Goal: Navigation & Orientation: Find specific page/section

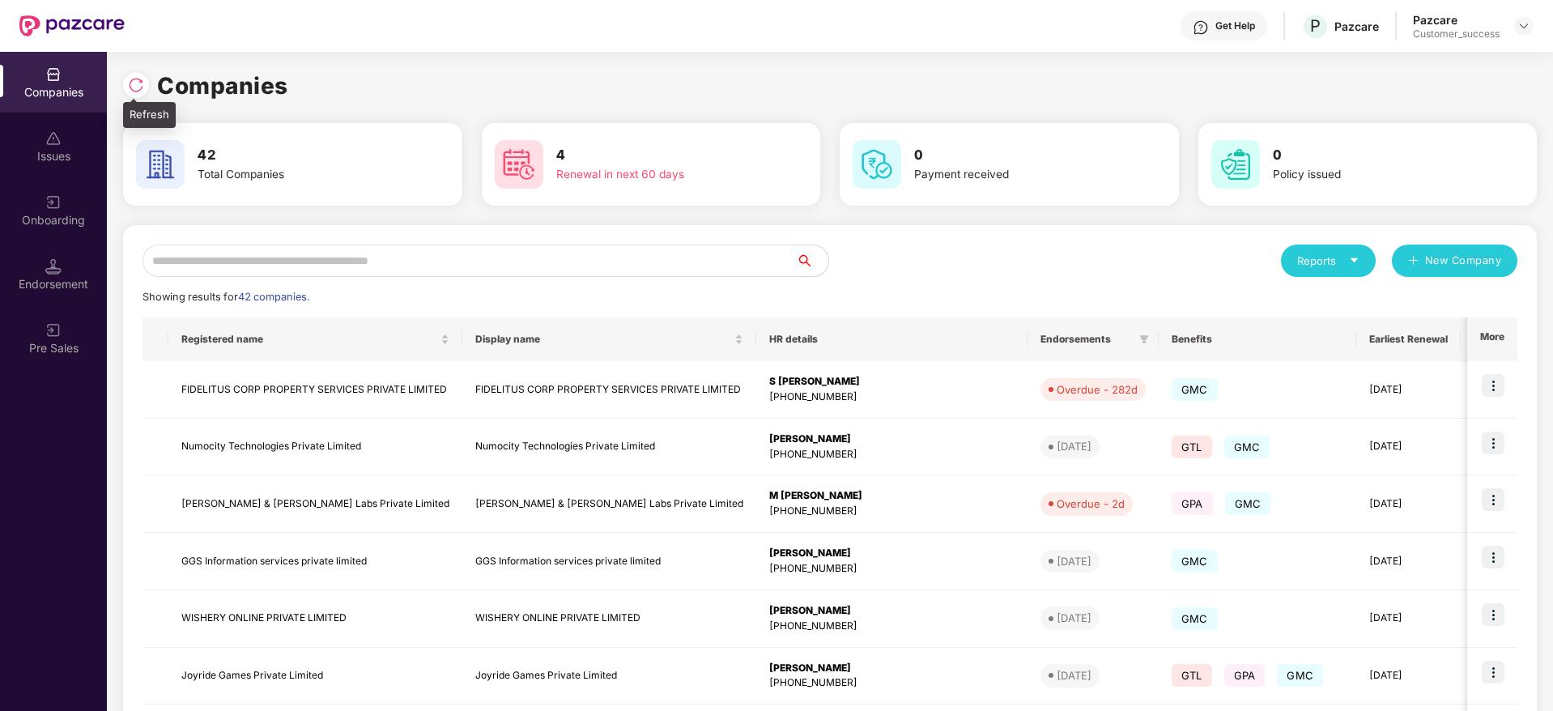
click at [139, 83] on img at bounding box center [136, 85] width 16 height 16
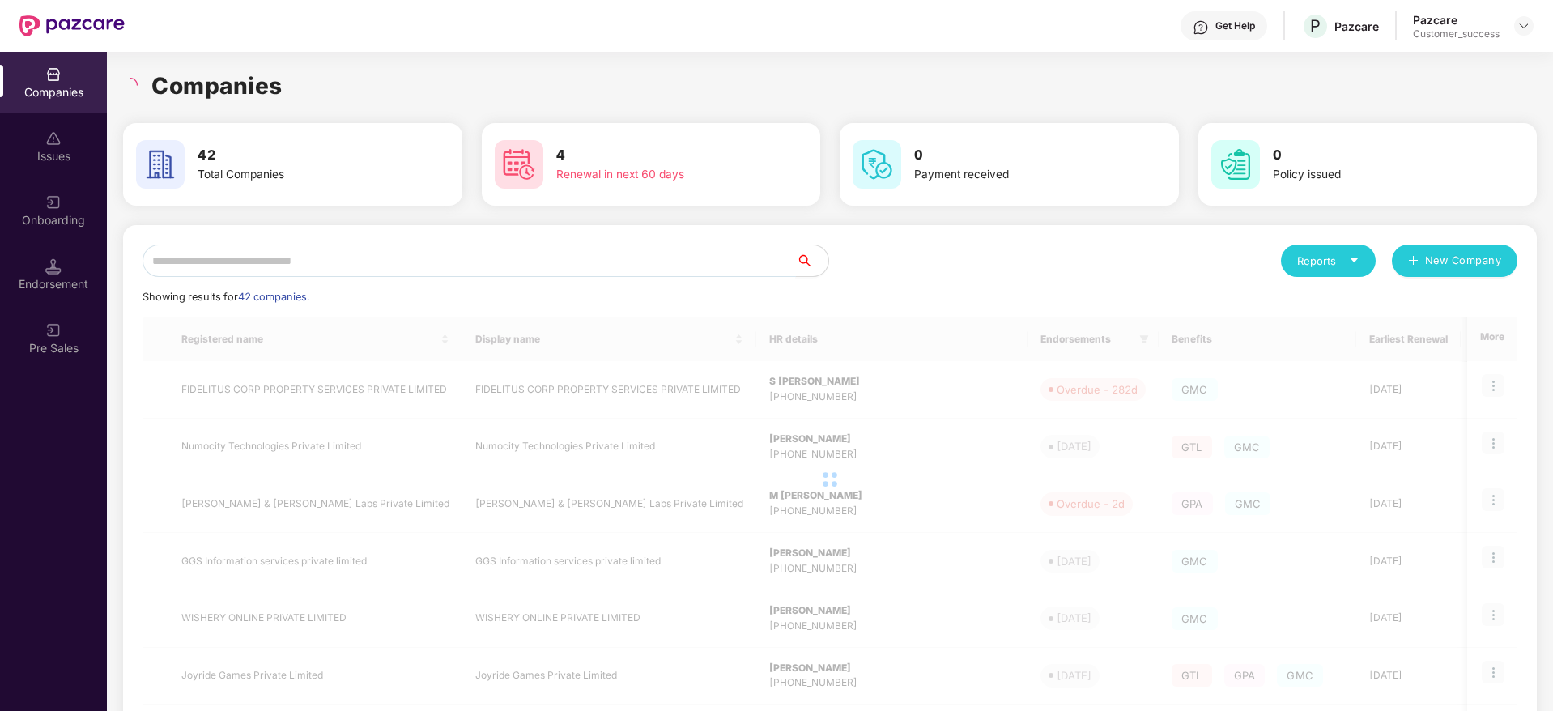
click at [473, 252] on input "text" at bounding box center [470, 261] width 654 height 32
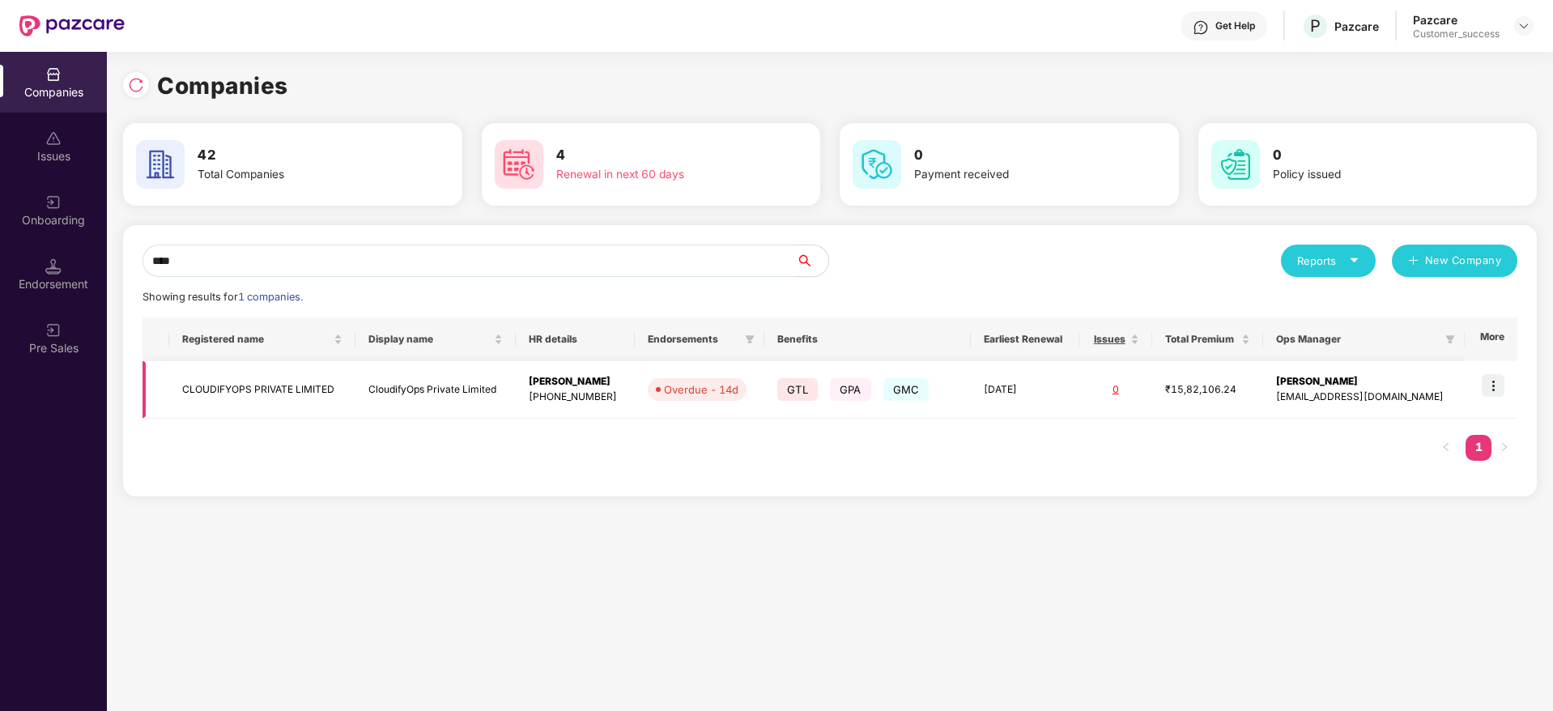
type input "****"
click at [1484, 380] on img at bounding box center [1493, 385] width 23 height 23
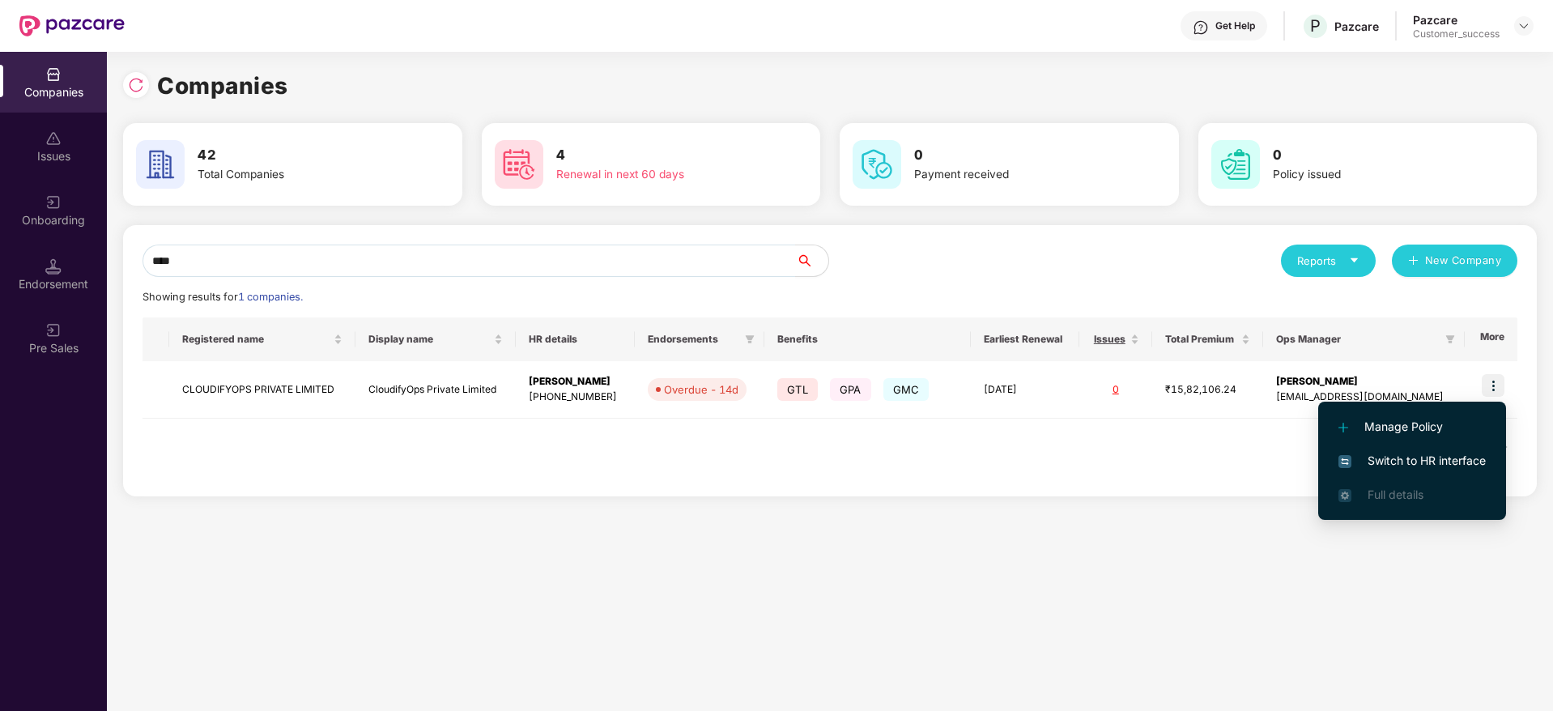
click at [1430, 461] on span "Switch to HR interface" at bounding box center [1412, 461] width 147 height 18
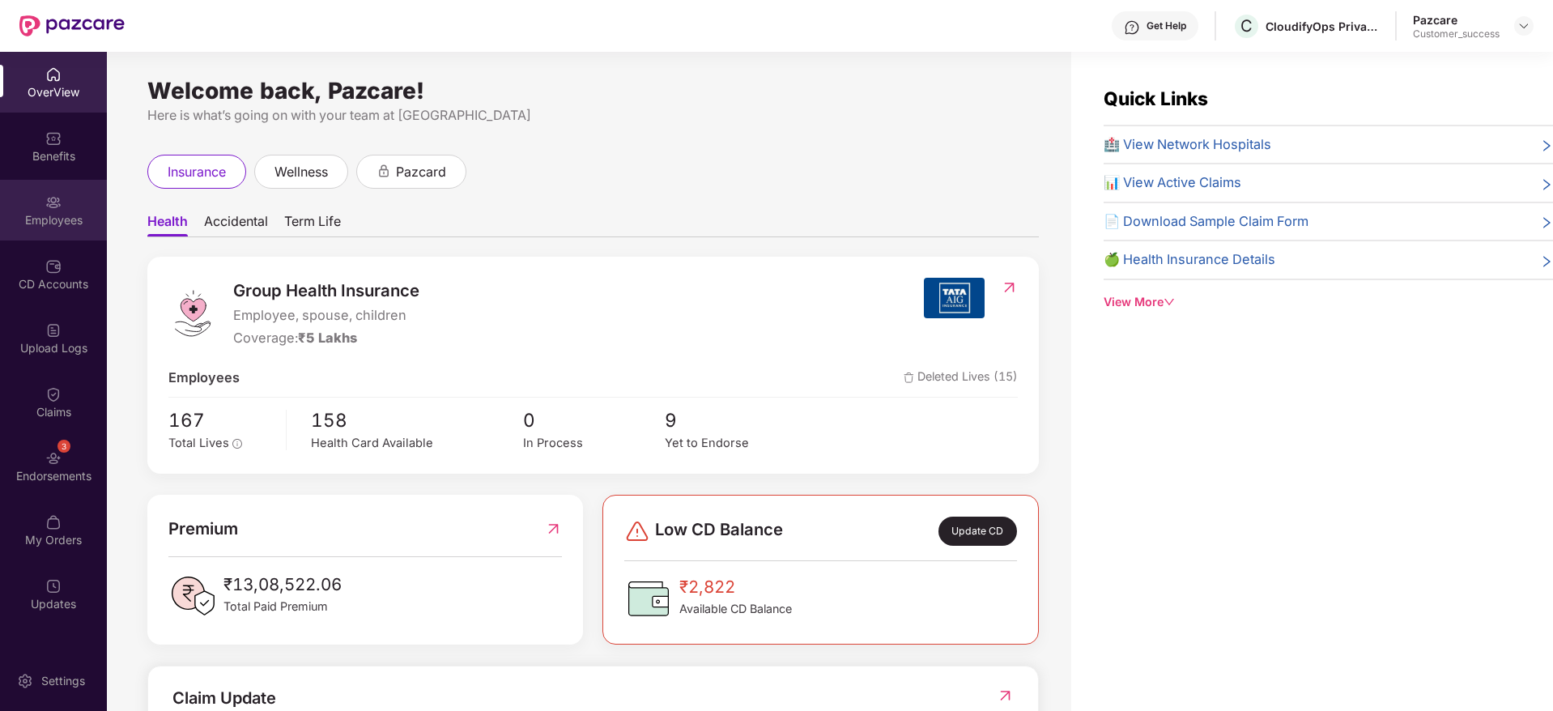
click at [48, 208] on img at bounding box center [53, 202] width 16 height 16
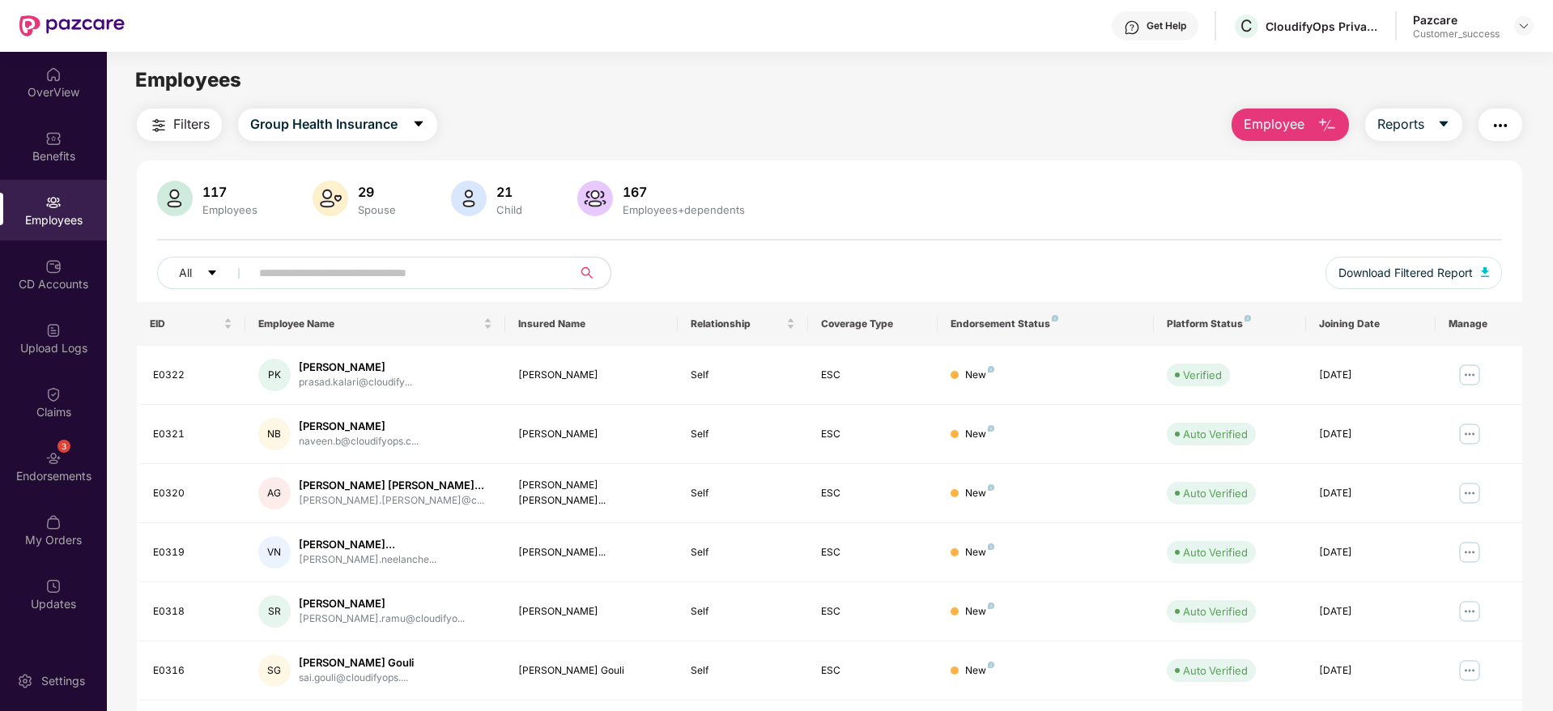
click at [462, 262] on input "text" at bounding box center [404, 273] width 291 height 24
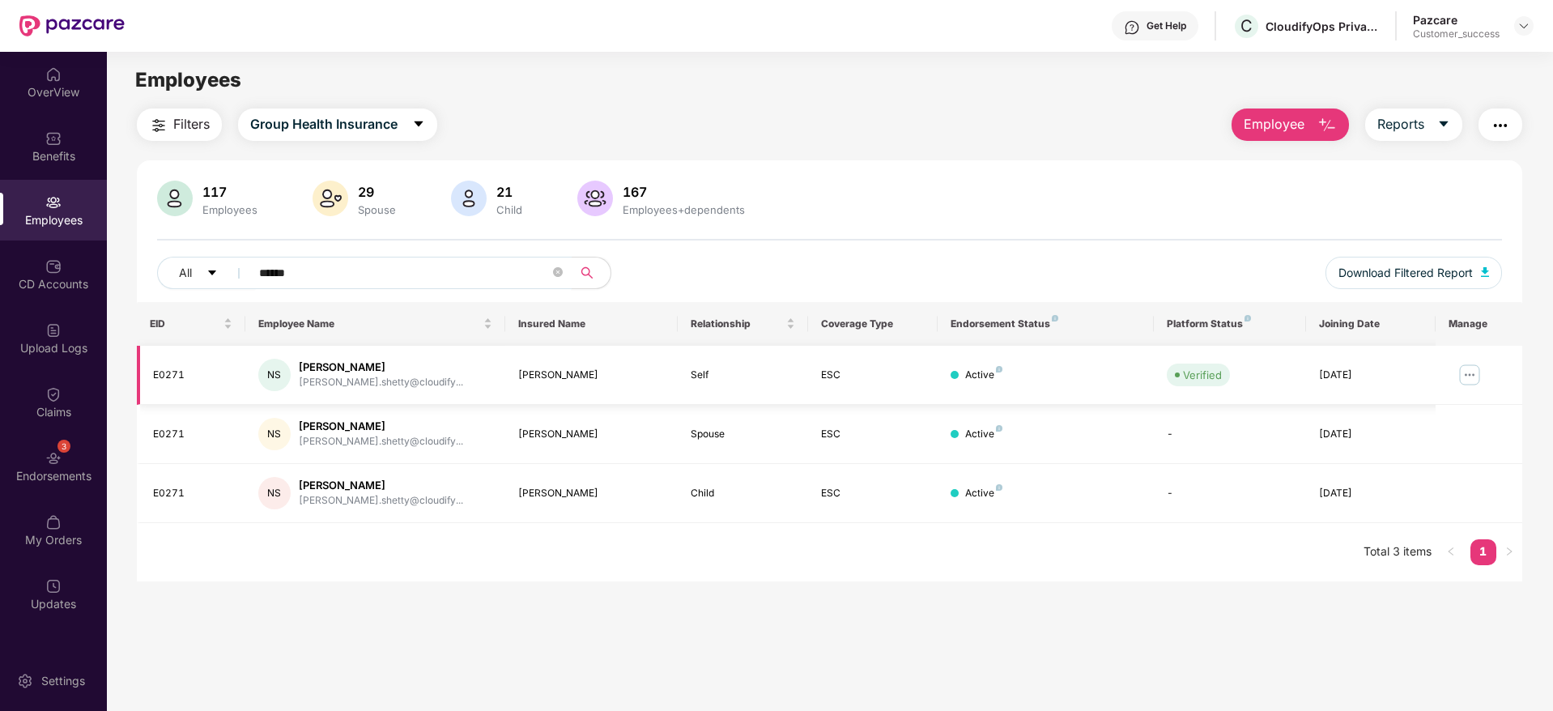
type input "******"
click at [1467, 373] on img at bounding box center [1470, 375] width 26 height 26
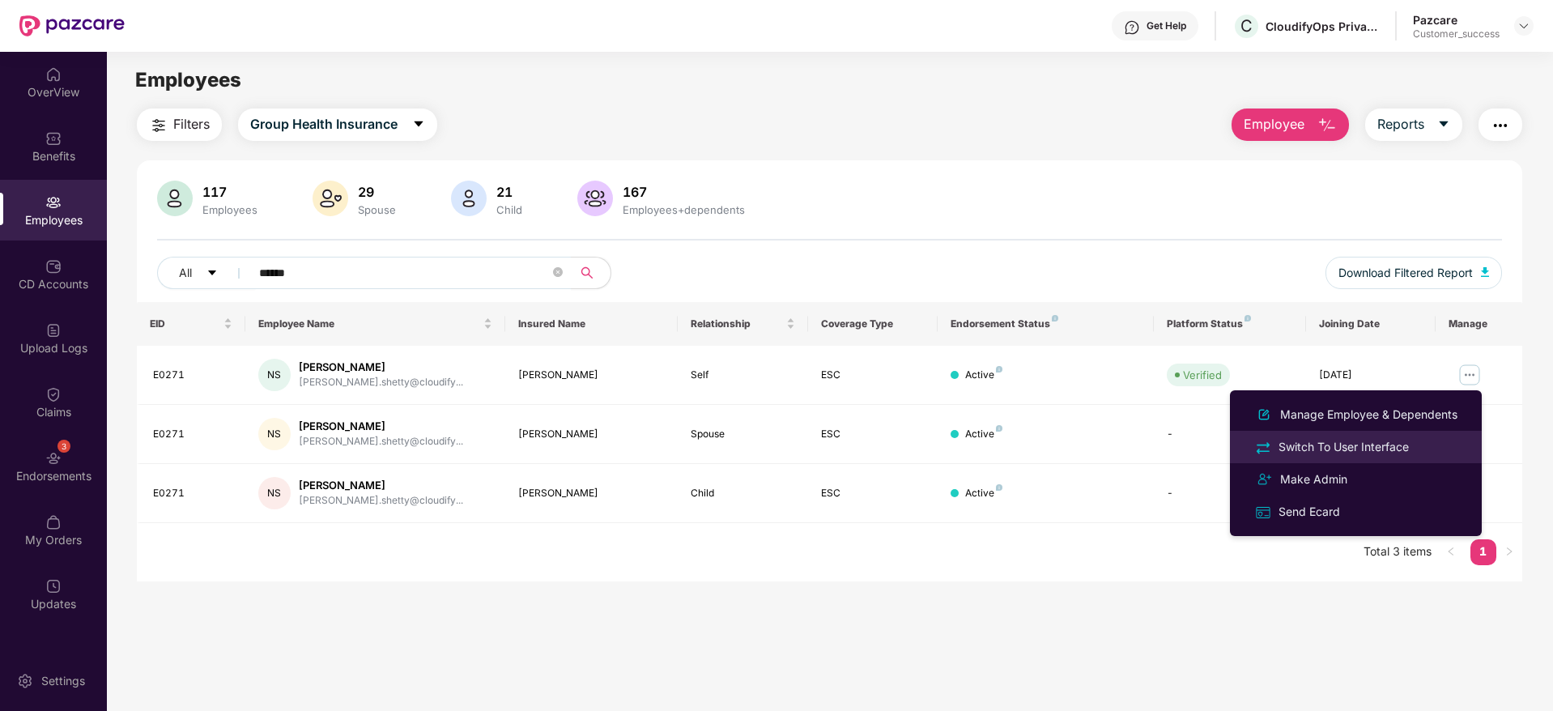
click at [1409, 445] on div "Switch To User Interface" at bounding box center [1344, 447] width 137 height 18
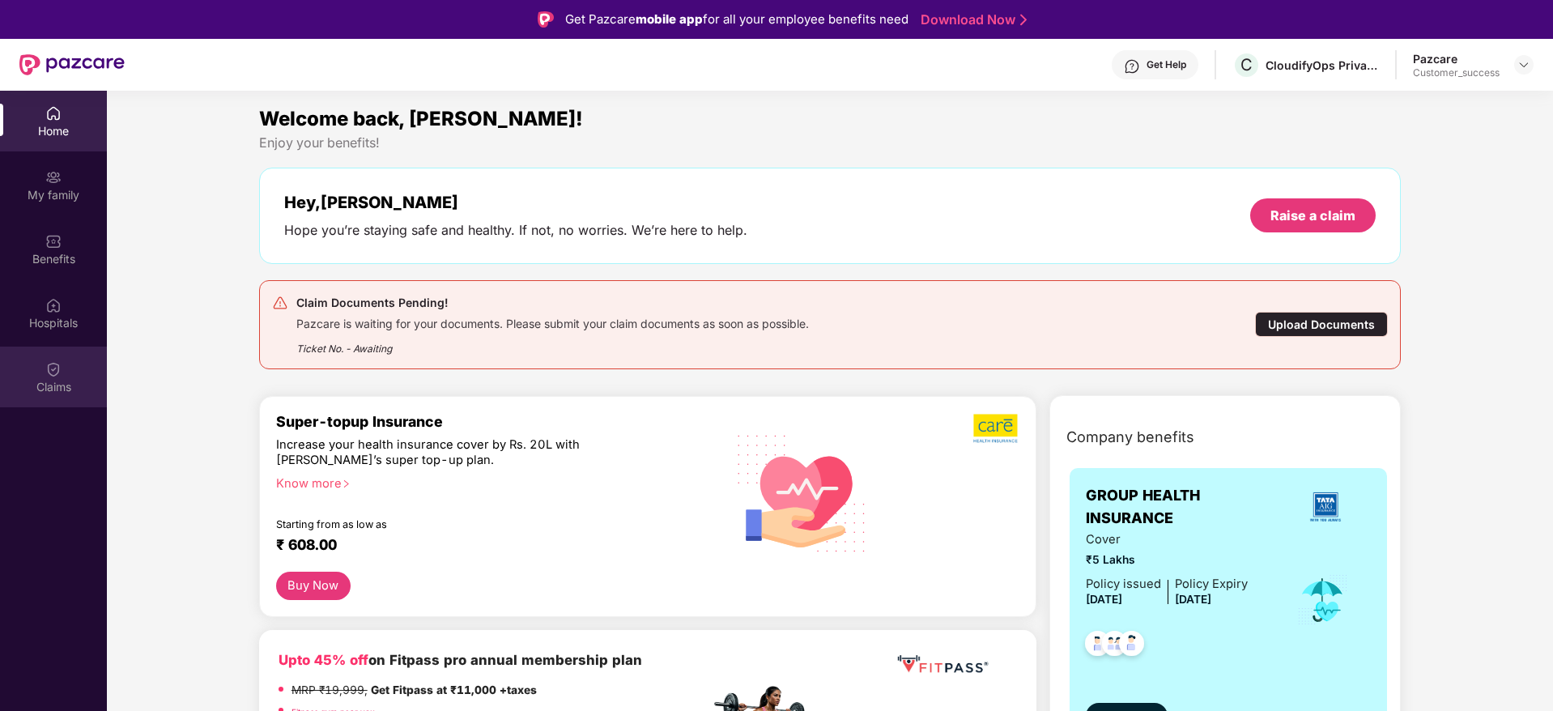
click at [40, 364] on div "Claims" at bounding box center [53, 377] width 107 height 61
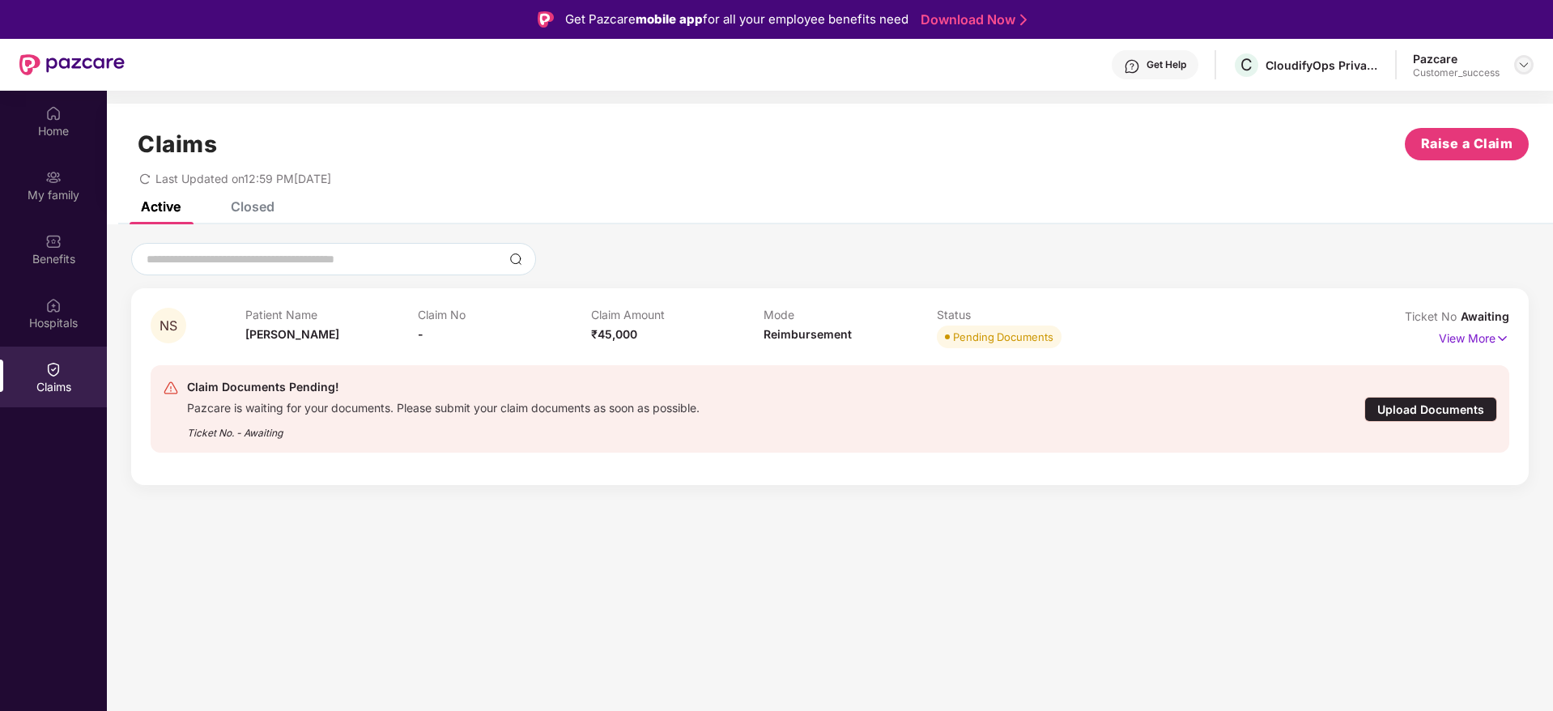
click at [1525, 60] on img at bounding box center [1524, 64] width 13 height 13
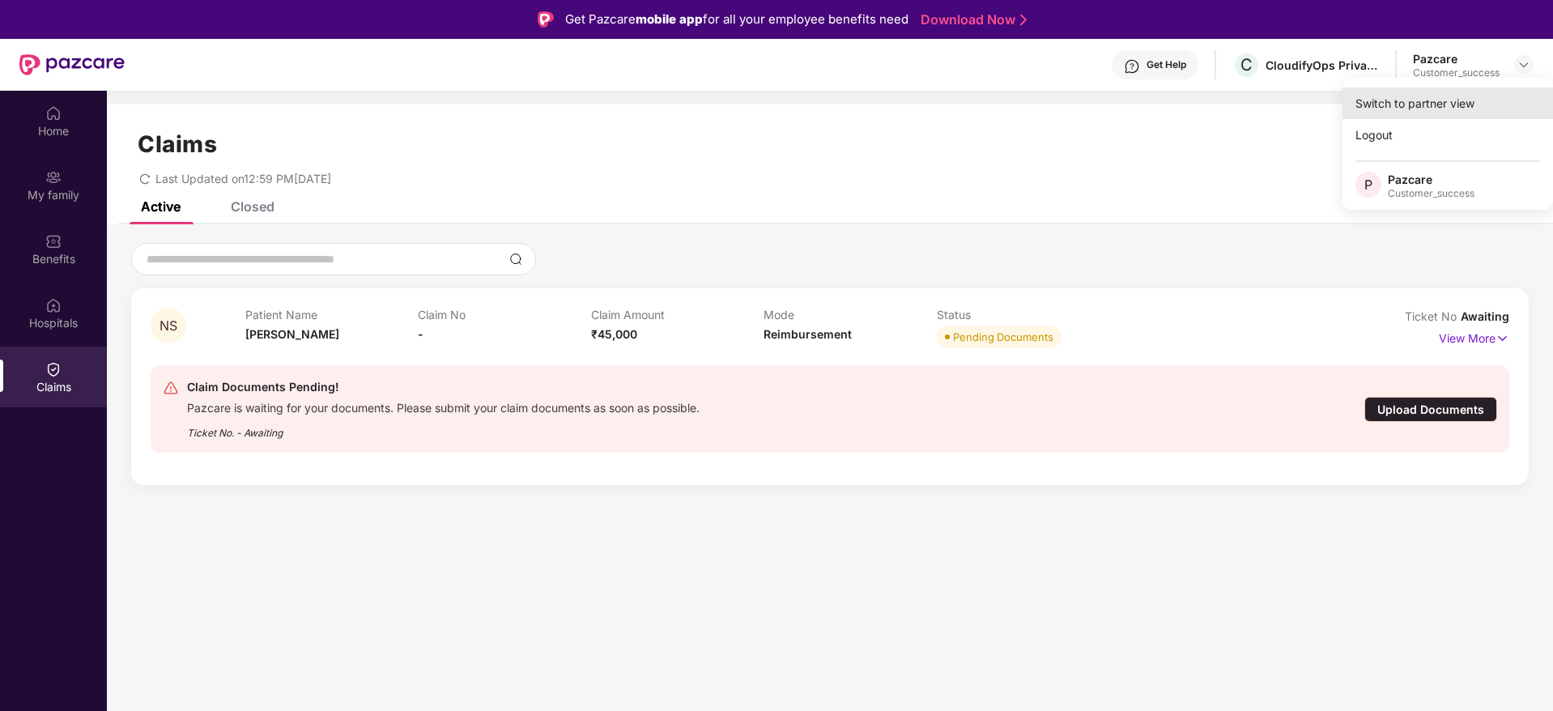
click at [1475, 100] on div "Switch to partner view" at bounding box center [1448, 103] width 211 height 32
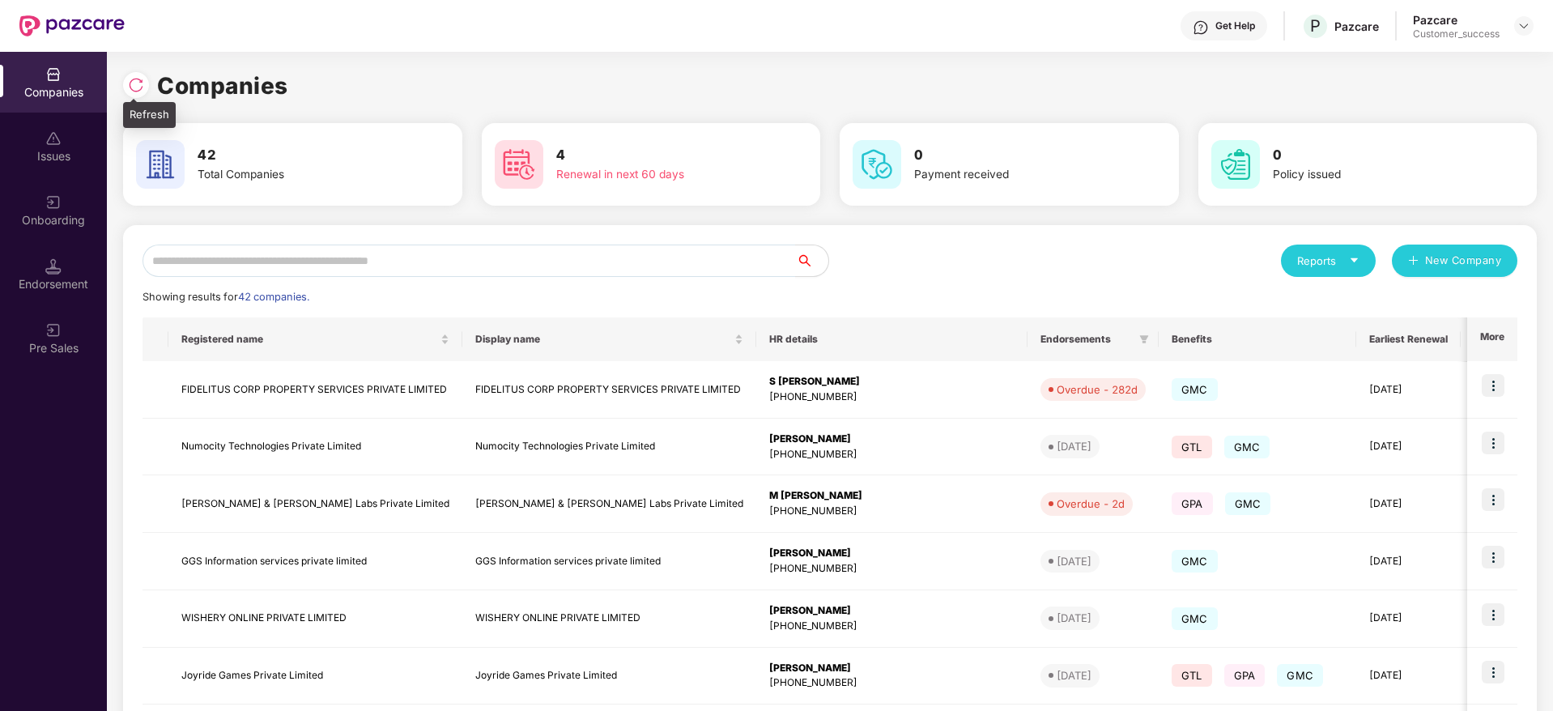
click at [139, 95] on div at bounding box center [136, 85] width 26 height 26
click at [132, 75] on div at bounding box center [136, 85] width 26 height 26
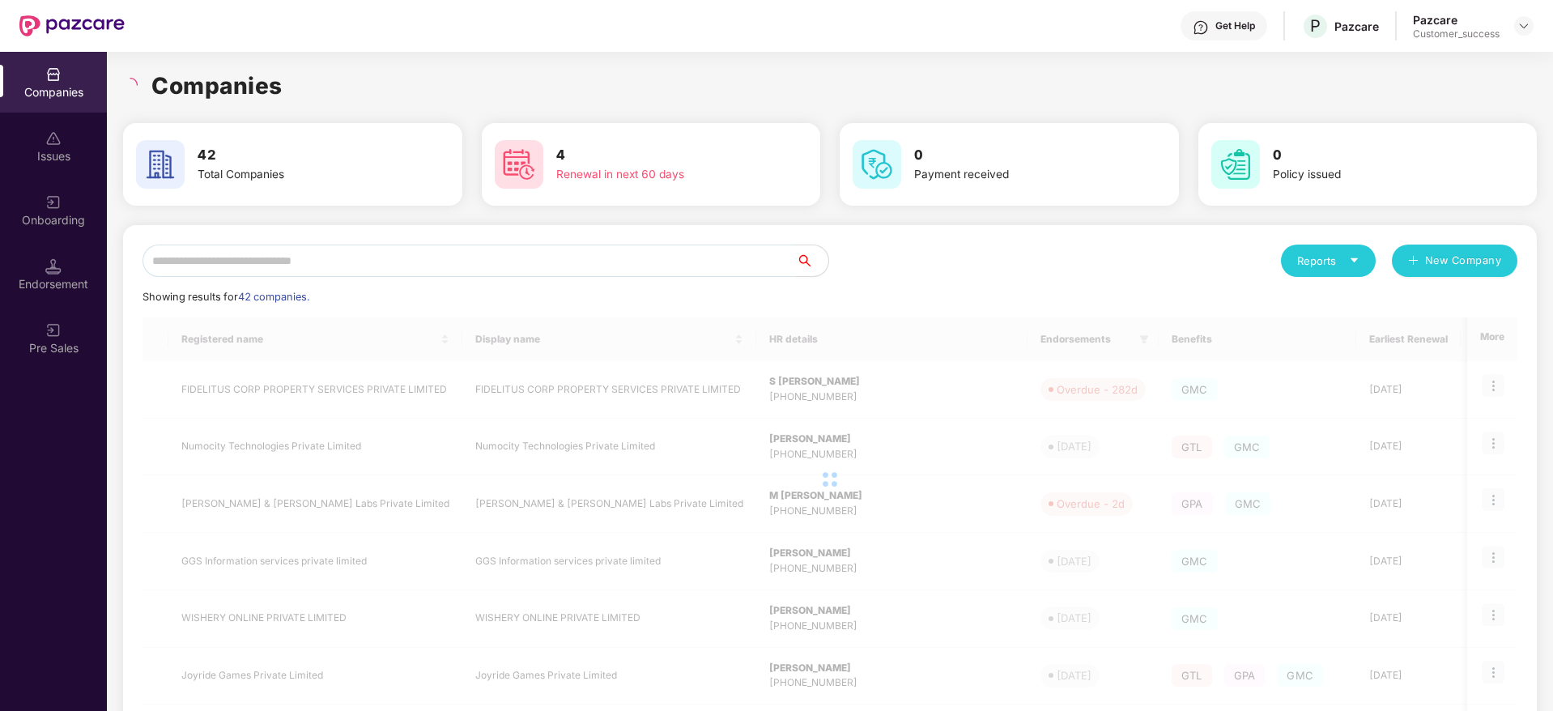
click at [413, 97] on div "Companies" at bounding box center [830, 86] width 1414 height 36
